Goal: Transaction & Acquisition: Purchase product/service

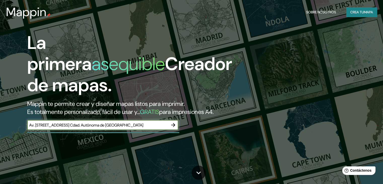
type input "Av. [STREET_ADDRESS] Cdad. Autónoma de [GEOGRAPHIC_DATA]"
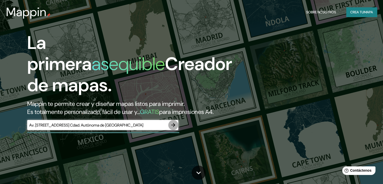
click at [177, 130] on button "button" at bounding box center [173, 125] width 10 height 10
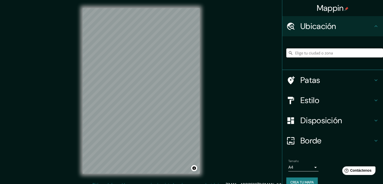
click at [317, 49] on input "Elige tu ciudad o zona" at bounding box center [334, 52] width 97 height 9
paste input "Av. [STREET_ADDRESS] Cdad. Autónoma de [GEOGRAPHIC_DATA]"
type input "[STREET_ADDRESS]"
click at [365, 51] on input "[STREET_ADDRESS]" at bounding box center [334, 52] width 97 height 9
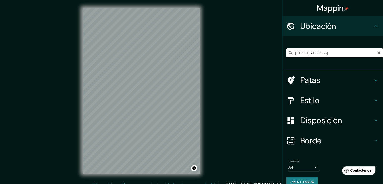
click at [360, 53] on input "[STREET_ADDRESS]" at bounding box center [334, 52] width 97 height 9
click at [314, 52] on input "[STREET_ADDRESS]" at bounding box center [334, 52] width 97 height 9
click at [374, 80] on icon at bounding box center [375, 80] width 3 height 2
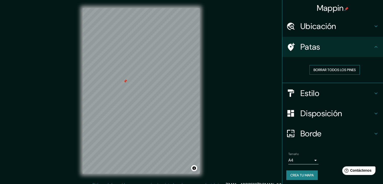
click at [341, 69] on font "Borrar todos los pines" at bounding box center [334, 69] width 42 height 5
click at [372, 96] on div "Estilo" at bounding box center [332, 93] width 101 height 20
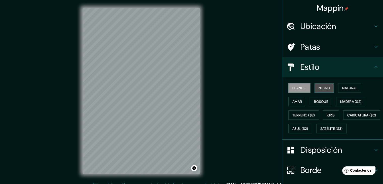
click at [318, 87] on font "Negro" at bounding box center [324, 88] width 12 height 5
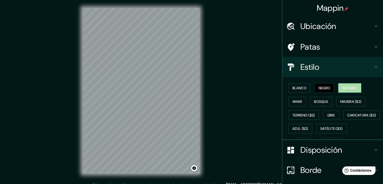
click at [342, 90] on font "Natural" at bounding box center [349, 88] width 15 height 5
click at [343, 99] on font "Madera ($2)" at bounding box center [350, 101] width 21 height 5
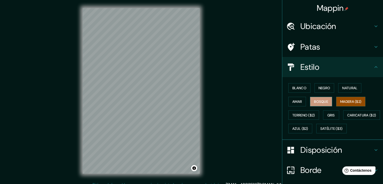
click at [321, 101] on font "Bosque" at bounding box center [321, 101] width 14 height 5
click at [298, 102] on font "Amar" at bounding box center [297, 101] width 10 height 5
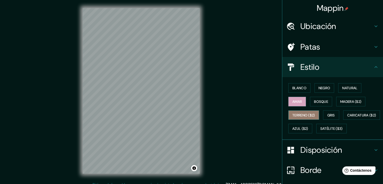
click at [298, 118] on button "Terreno ($2)" at bounding box center [303, 115] width 31 height 10
click at [327, 113] on font "Gris" at bounding box center [331, 115] width 8 height 5
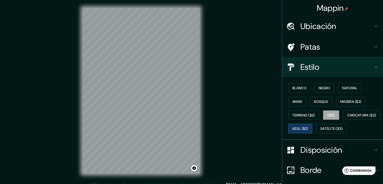
click at [308, 127] on font "Azul ($2)" at bounding box center [300, 128] width 16 height 5
click at [347, 117] on font "Caricatura ($2)" at bounding box center [361, 115] width 29 height 5
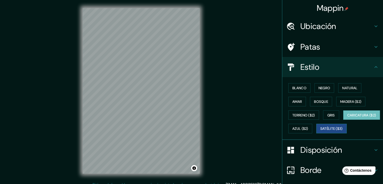
click at [316, 133] on button "Satélite ($3)" at bounding box center [331, 129] width 30 height 10
click at [373, 27] on icon at bounding box center [376, 26] width 6 height 6
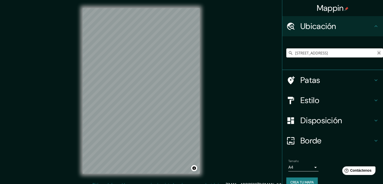
click at [377, 54] on icon "Claro" at bounding box center [378, 52] width 3 height 3
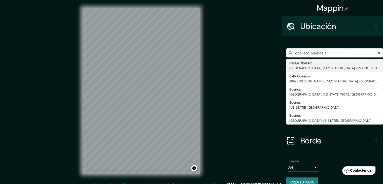
type input "obelisco buenos a"
click at [377, 53] on icon "Claro" at bounding box center [379, 53] width 4 height 4
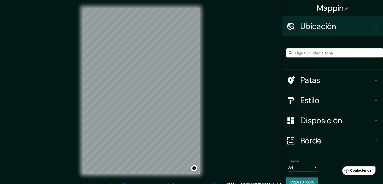
paste input "9JWC+JF [GEOGRAPHIC_DATA], Cdad. Autónoma de [GEOGRAPHIC_DATA]"
type input "[STREET_ADDRESS]"
click at [377, 53] on icon "Claro" at bounding box center [378, 52] width 3 height 3
paste input "Av. [STREET_ADDRESS] Cdad. Autónoma de [GEOGRAPHIC_DATA]"
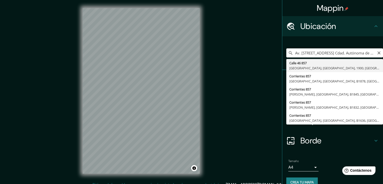
type input "[STREET_ADDRESS]"
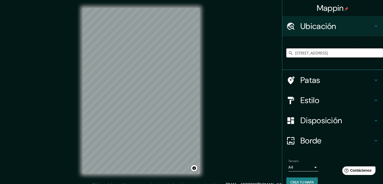
scroll to position [0, 0]
